Goal: Transaction & Acquisition: Purchase product/service

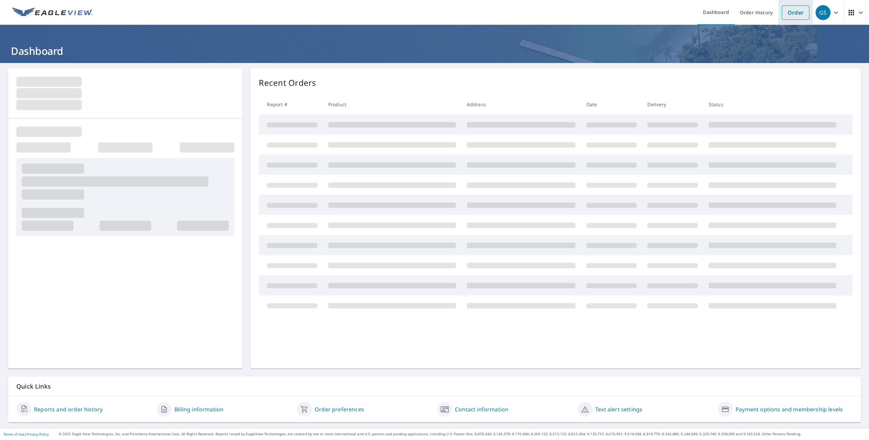
click at [795, 16] on link "Order" at bounding box center [796, 12] width 28 height 14
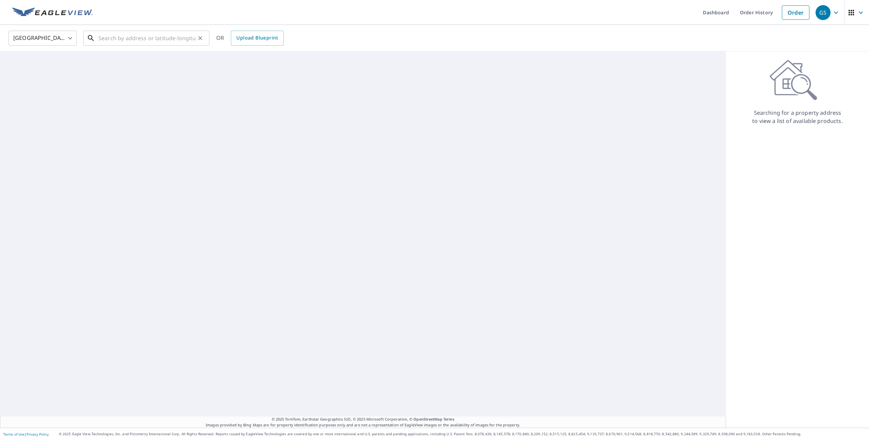
click at [126, 41] on input "text" at bounding box center [146, 38] width 97 height 19
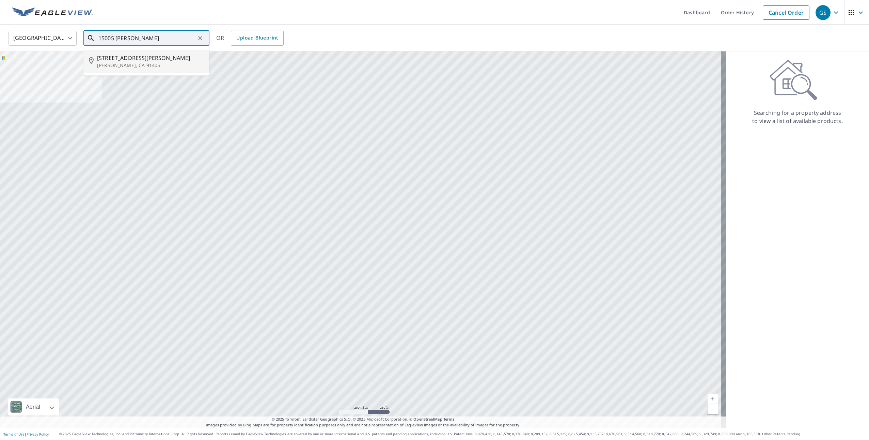
click at [136, 60] on span "[STREET_ADDRESS][PERSON_NAME]" at bounding box center [150, 58] width 107 height 8
type input "[STREET_ADDRESS][PERSON_NAME]"
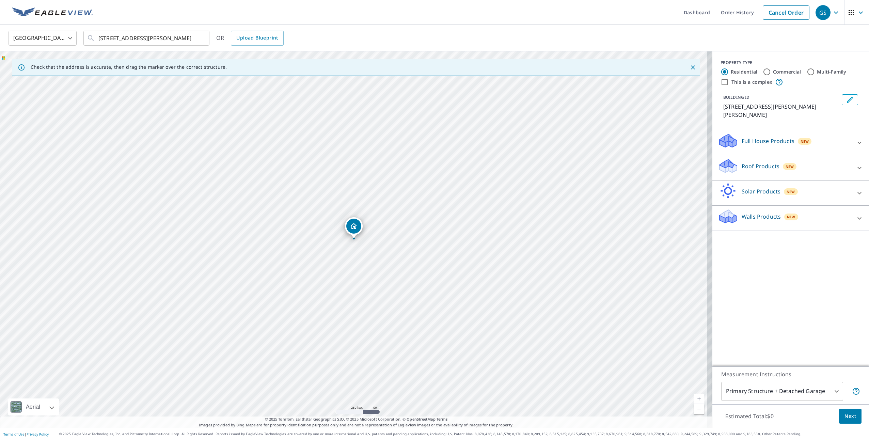
click at [758, 162] on p "Roof Products" at bounding box center [760, 166] width 38 height 8
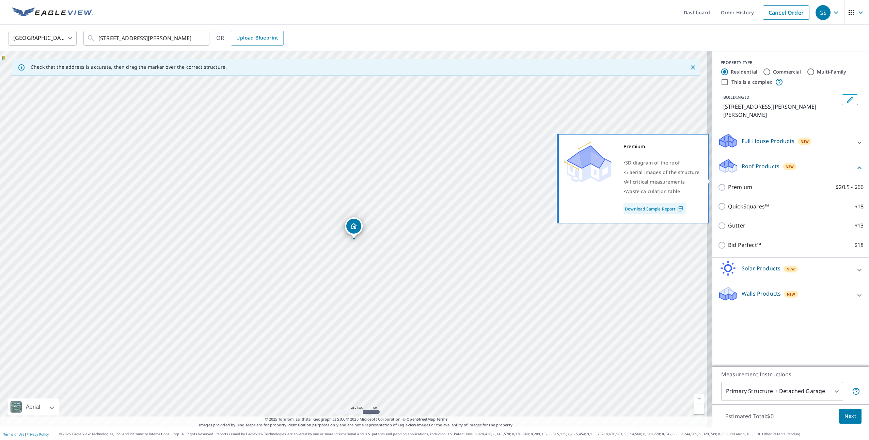
click at [731, 183] on p "Premium" at bounding box center [740, 187] width 24 height 9
click at [728, 183] on input "Premium $20.5 - $66" at bounding box center [723, 187] width 10 height 8
checkbox input "true"
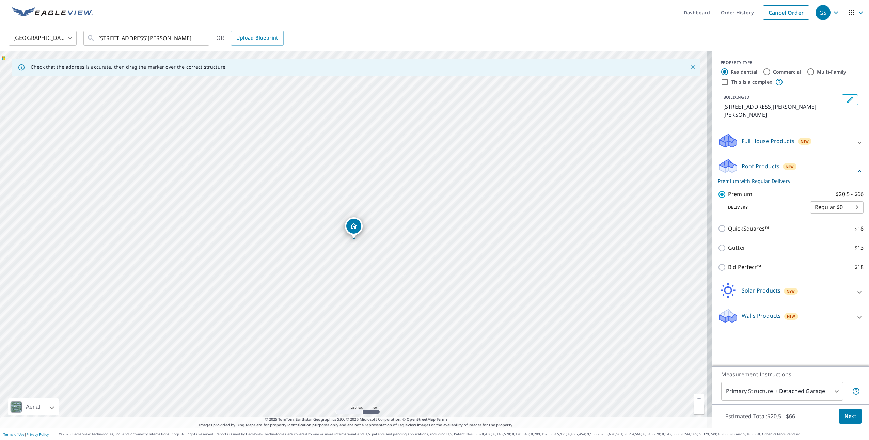
click at [844, 417] on span "Next" at bounding box center [850, 416] width 12 height 9
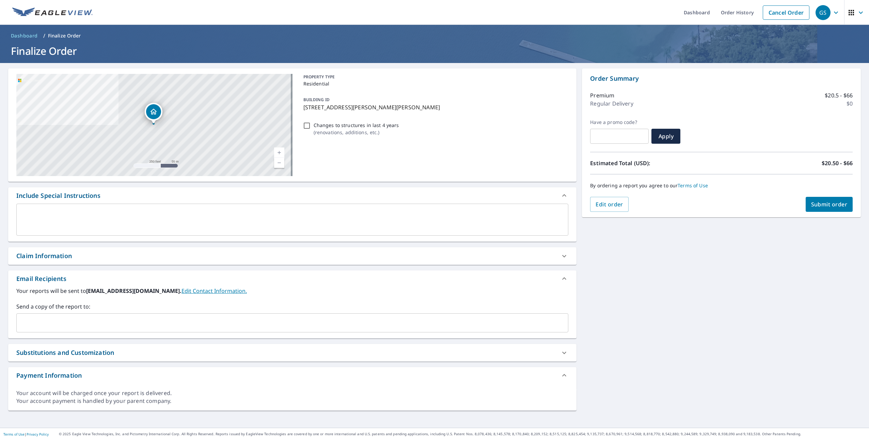
click at [829, 208] on span "Submit order" at bounding box center [829, 204] width 36 height 7
